Goal: Navigation & Orientation: Find specific page/section

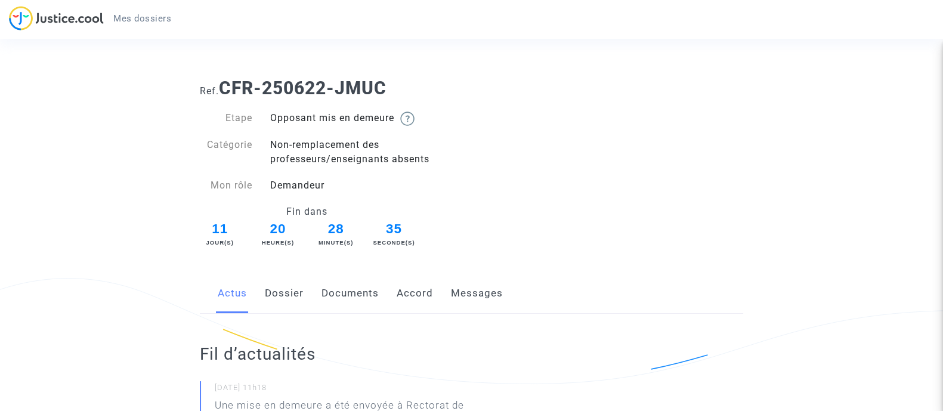
click at [134, 23] on span "Mes dossiers" at bounding box center [142, 18] width 58 height 11
